Goal: Transaction & Acquisition: Purchase product/service

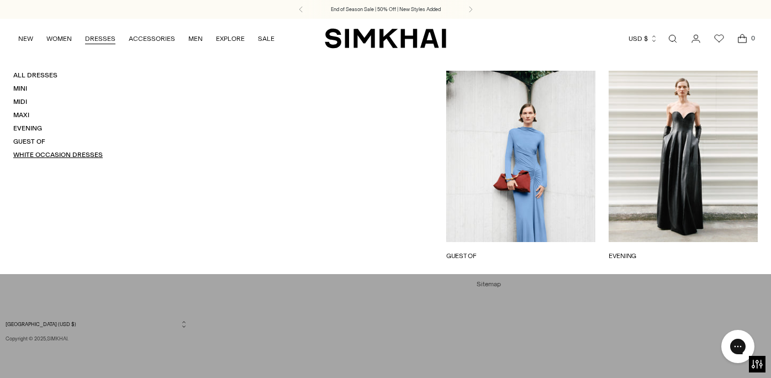
click at [72, 156] on link "White Occasion Dresses" at bounding box center [57, 155] width 89 height 8
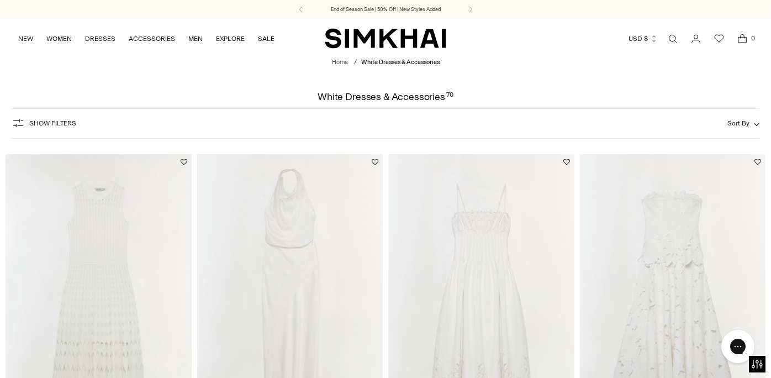
click at [744, 126] on span "Sort By" at bounding box center [738, 123] width 22 height 8
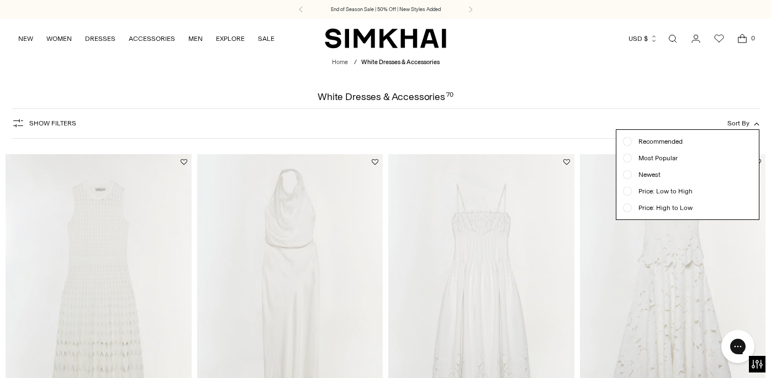
click at [686, 204] on span "Price: High to Low" at bounding box center [662, 208] width 61 height 10
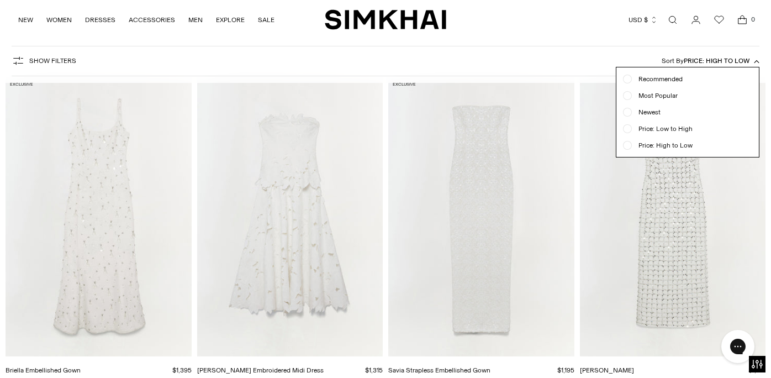
click at [717, 98] on div "Most Popular" at bounding box center [687, 96] width 129 height 10
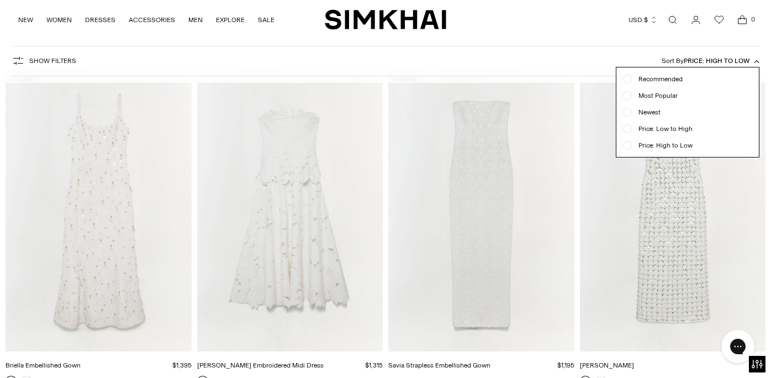
click at [677, 150] on span "Price: High to Low" at bounding box center [662, 145] width 61 height 10
click at [763, 52] on form "Show Filters Show Filters Sort By Price: High to Low Recommended Most Popular N…" at bounding box center [385, 61] width 771 height 44
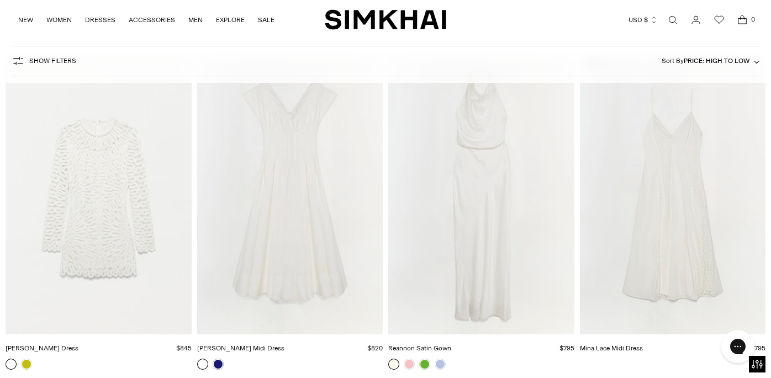
scroll to position [1461, 0]
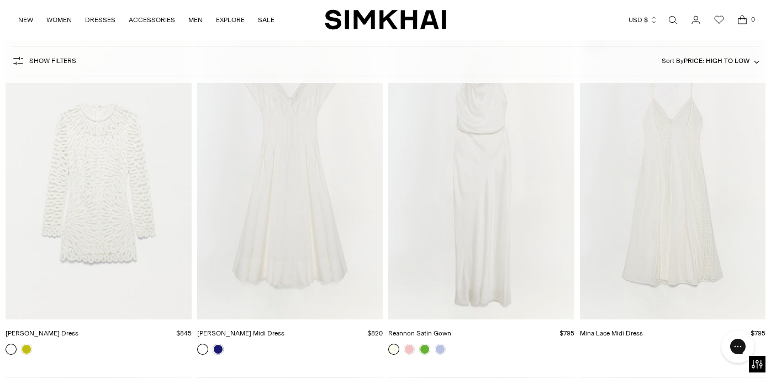
click at [0, 0] on img "Reannon Satin Gown" at bounding box center [0, 0] width 0 height 0
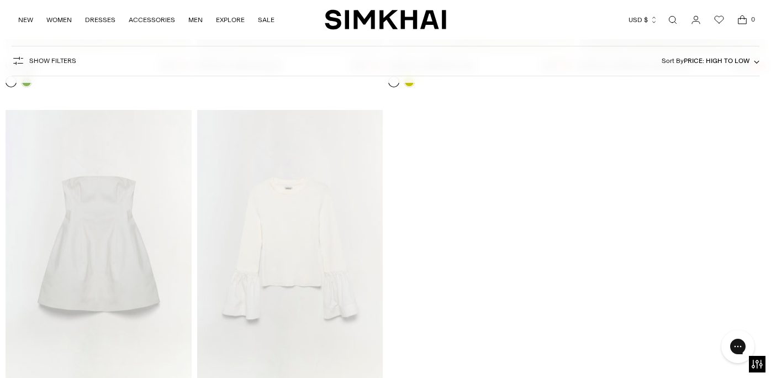
scroll to position [5812, 0]
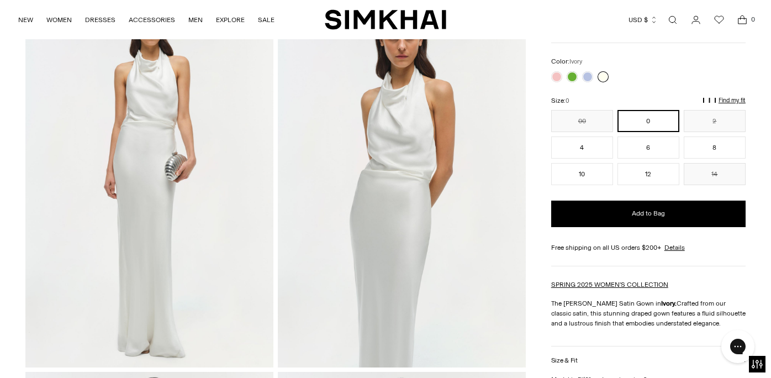
scroll to position [86, 0]
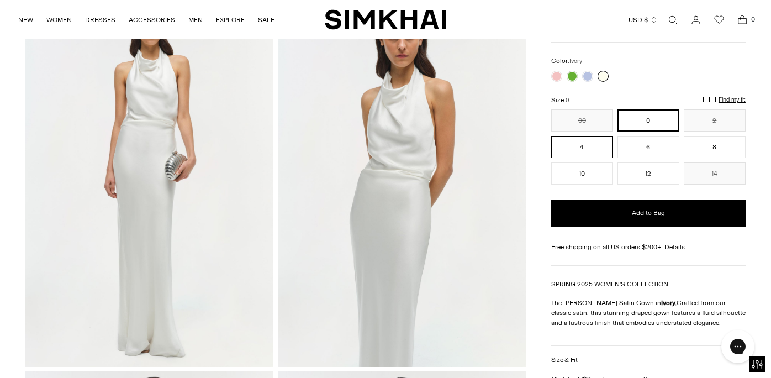
click at [569, 145] on button "4" at bounding box center [582, 147] width 62 height 22
